Goal: Task Accomplishment & Management: Complete application form

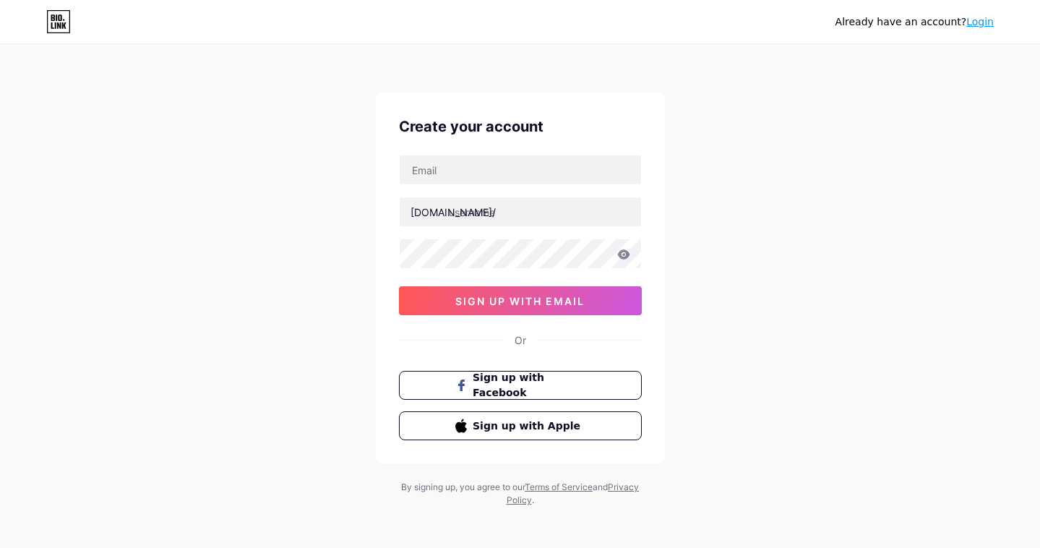
type input "[EMAIL_ADDRESS][DOMAIN_NAME]"
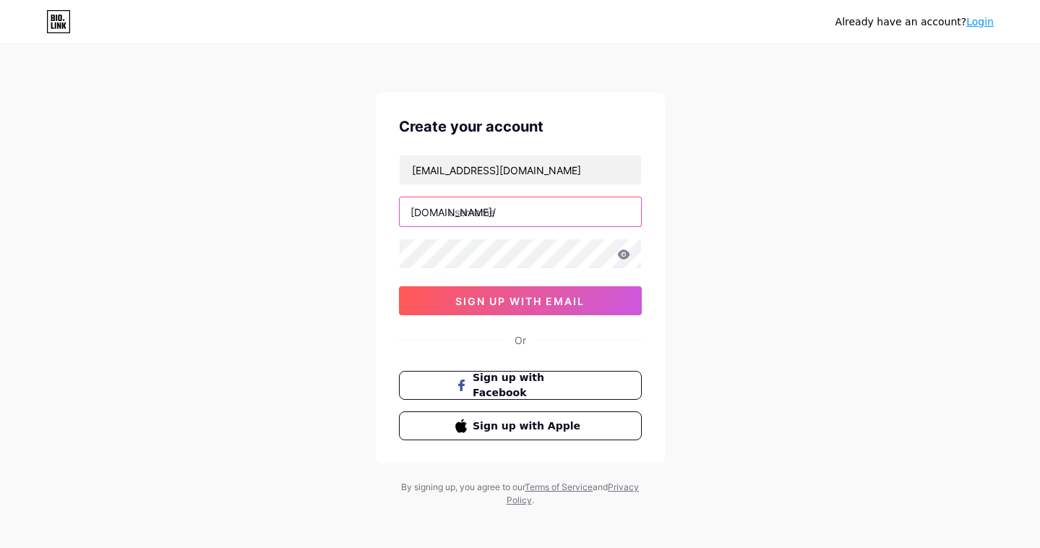
click at [529, 220] on input "text" at bounding box center [520, 211] width 241 height 29
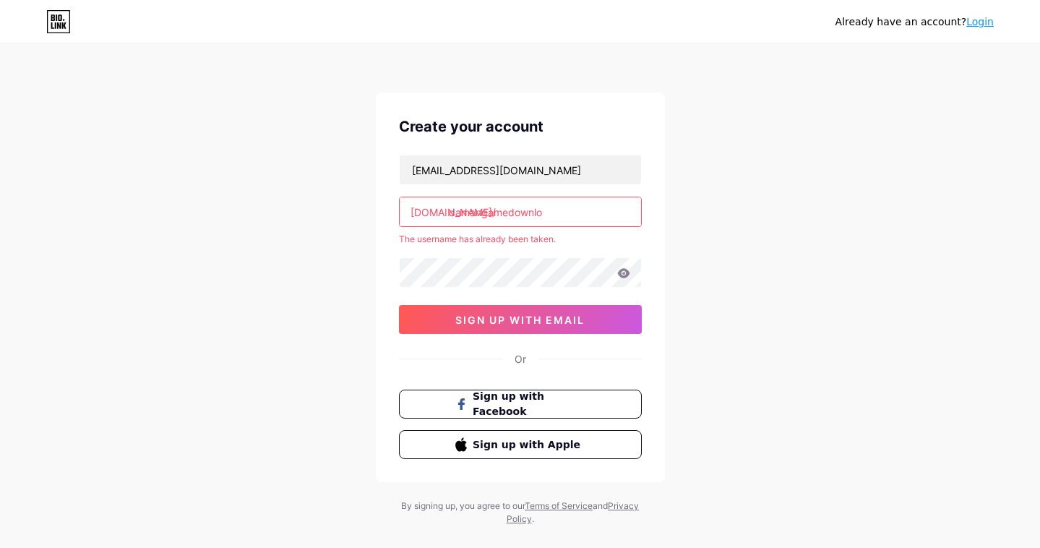
type input "damangamedownl"
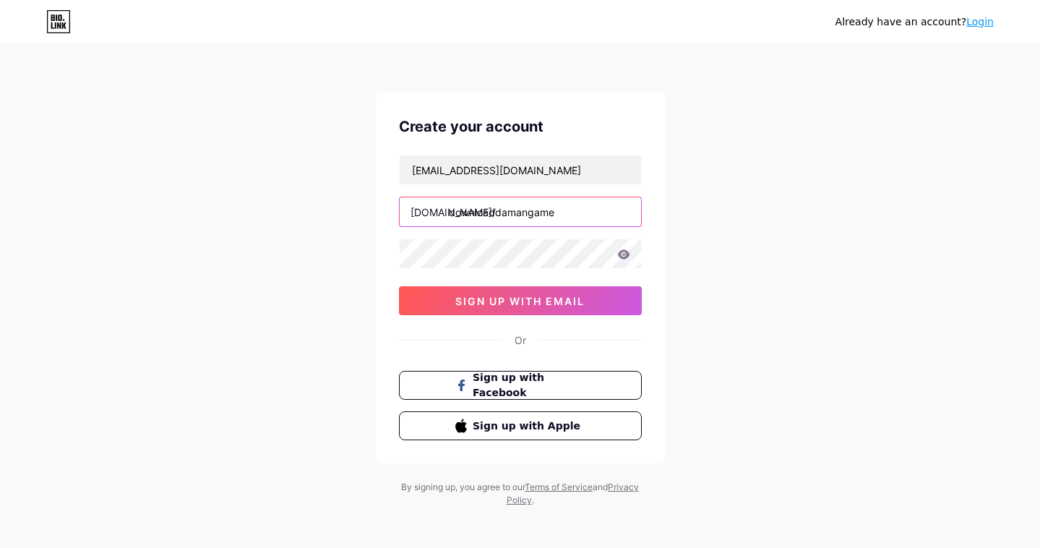
type input "downloaddamangame"
click at [621, 253] on icon at bounding box center [623, 254] width 13 height 10
click at [624, 254] on icon at bounding box center [623, 253] width 12 height 9
click at [619, 250] on icon at bounding box center [623, 254] width 13 height 10
click at [620, 251] on icon at bounding box center [623, 253] width 12 height 9
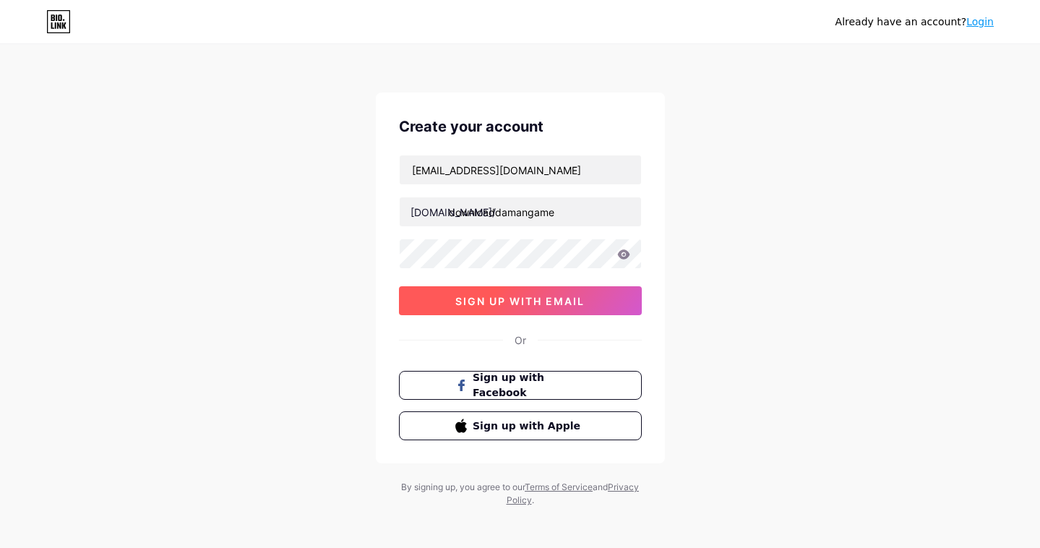
click at [569, 296] on span "sign up with email" at bounding box center [519, 301] width 129 height 12
